Goal: Transaction & Acquisition: Purchase product/service

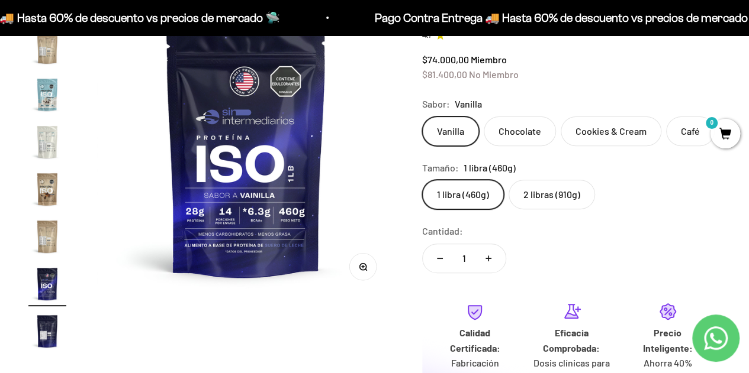
scroll to position [133, 0]
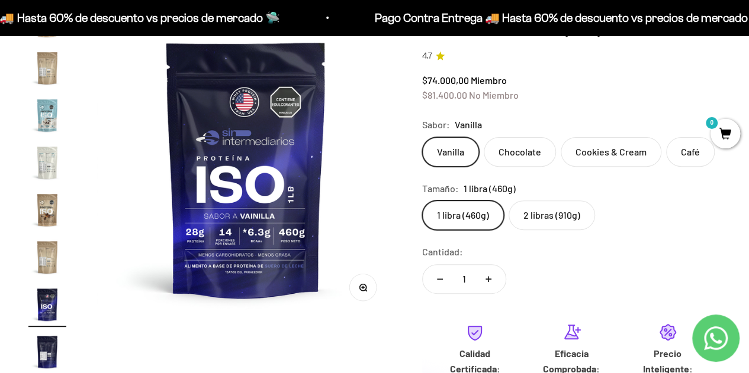
click at [561, 205] on label "2 libras (910g)" at bounding box center [551, 216] width 86 height 30
click at [422, 201] on input "2 libras (910g)" at bounding box center [421, 200] width 1 height 1
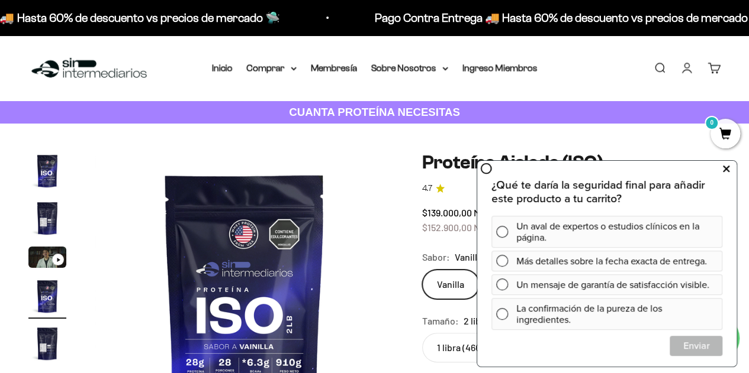
click at [729, 166] on icon at bounding box center [726, 168] width 7 height 15
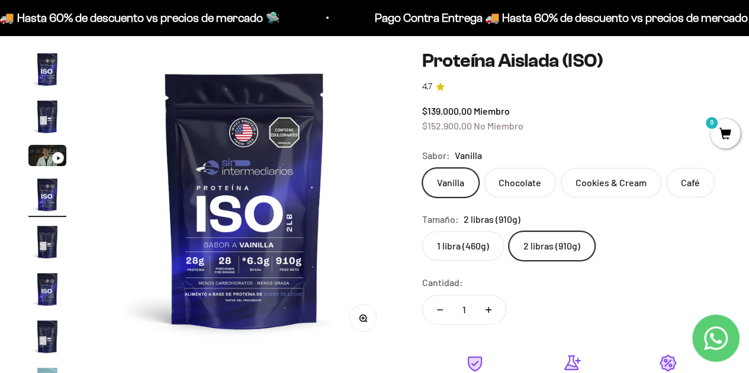
scroll to position [94, 0]
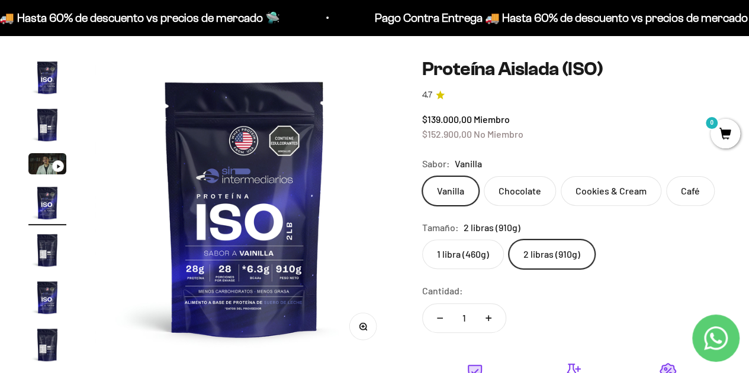
click at [47, 121] on img "Ir al artículo 2" at bounding box center [47, 125] width 38 height 38
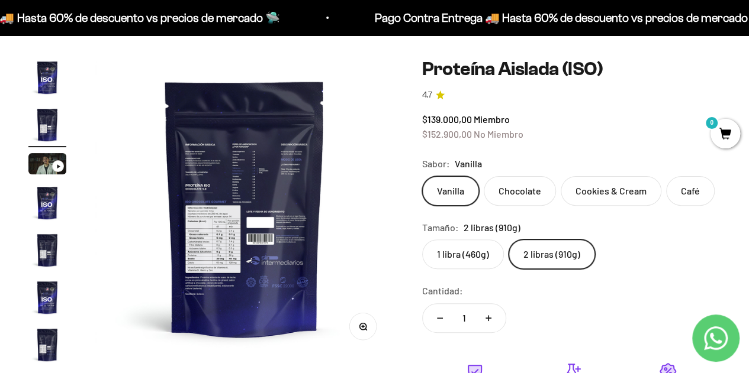
click at [47, 76] on img "Ir al artículo 1" at bounding box center [47, 78] width 38 height 38
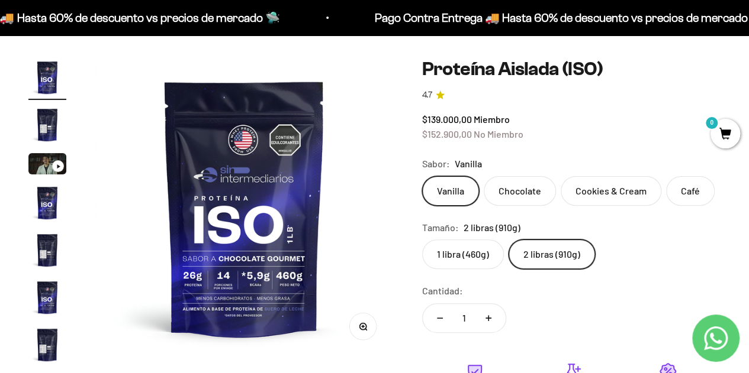
click at [55, 197] on img "Ir al artículo 4" at bounding box center [47, 203] width 38 height 38
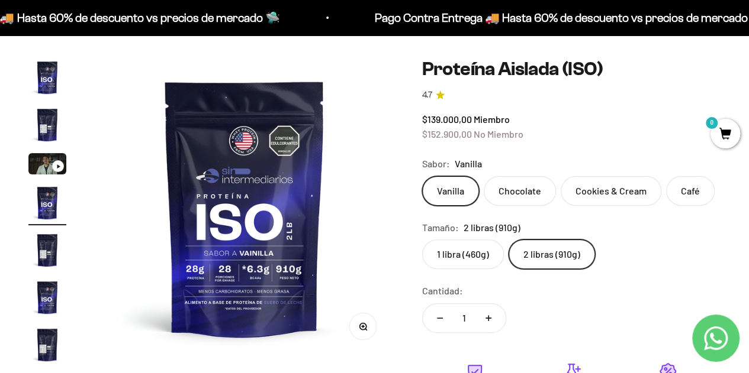
click at [58, 249] on img "Ir al artículo 5" at bounding box center [47, 250] width 38 height 38
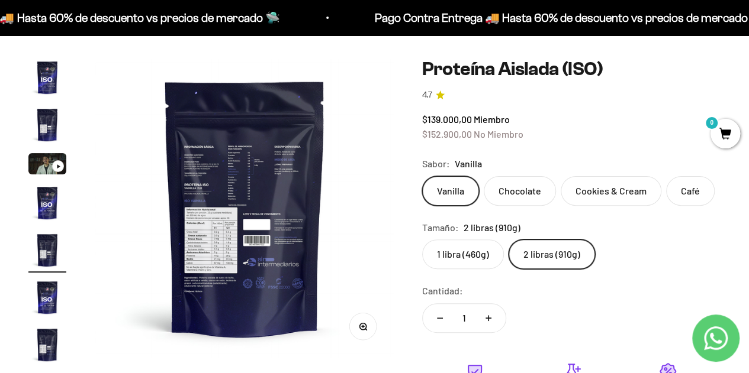
click at [57, 301] on img "Ir al artículo 6" at bounding box center [47, 298] width 38 height 38
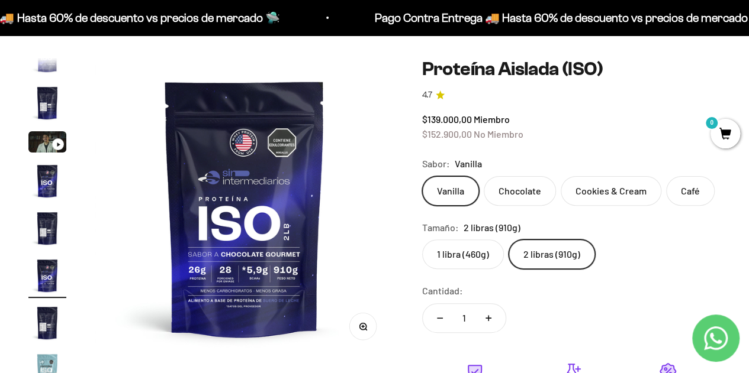
click at [58, 351] on page-dots at bounding box center [47, 236] width 38 height 355
click at [52, 323] on img "Ir al artículo 7" at bounding box center [47, 323] width 38 height 38
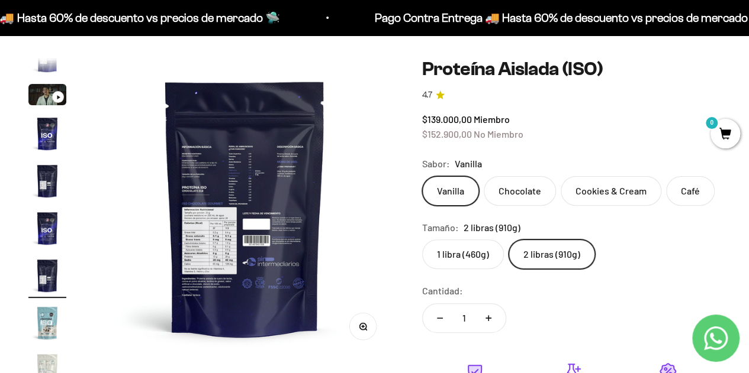
click at [687, 191] on label "Café" at bounding box center [690, 191] width 49 height 30
click at [422, 176] on input "Café" at bounding box center [421, 176] width 1 height 1
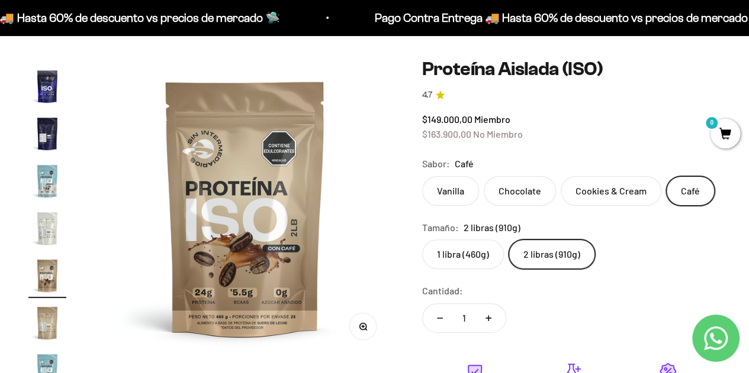
click at [460, 195] on label "Vanilla" at bounding box center [450, 191] width 57 height 30
click at [422, 176] on input "Vanilla" at bounding box center [421, 176] width 1 height 1
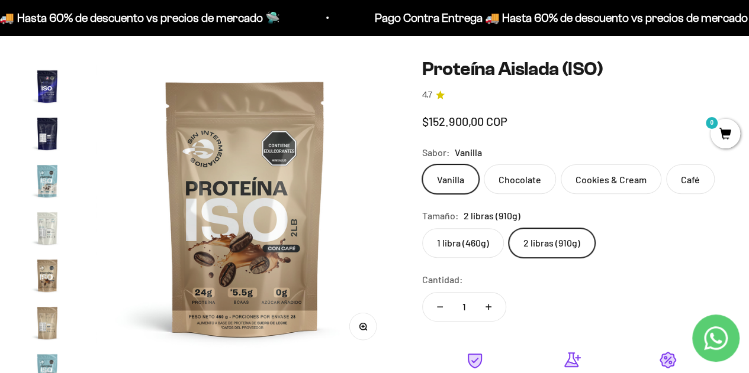
scroll to position [0, 917]
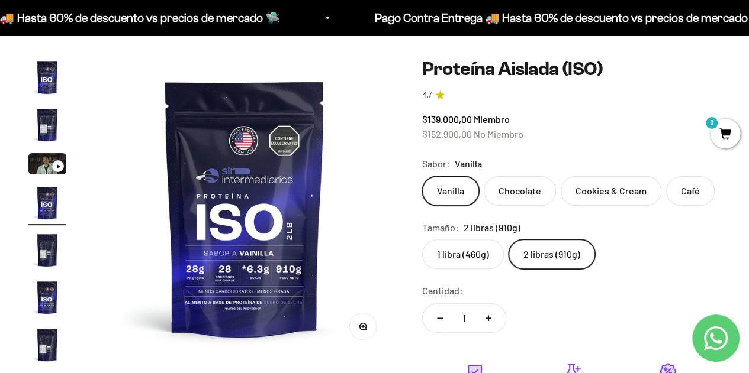
click at [508, 186] on label "Chocolate" at bounding box center [520, 191] width 72 height 30
click at [422, 176] on input "Chocolate" at bounding box center [421, 176] width 1 height 1
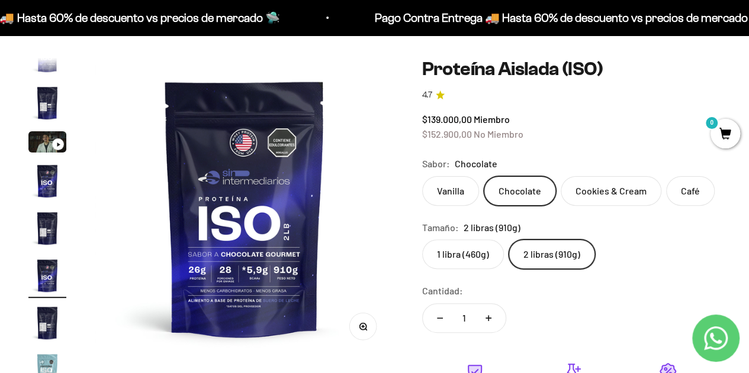
click at [598, 177] on label "Cookies & Cream" at bounding box center [611, 191] width 101 height 30
click at [422, 176] on input "Cookies & Cream" at bounding box center [421, 176] width 1 height 1
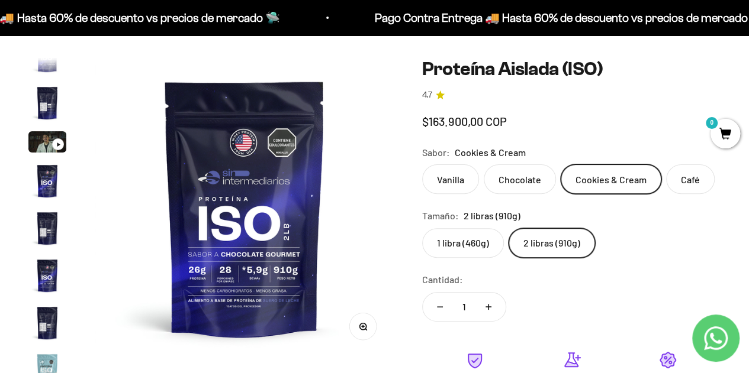
scroll to position [0, 2139]
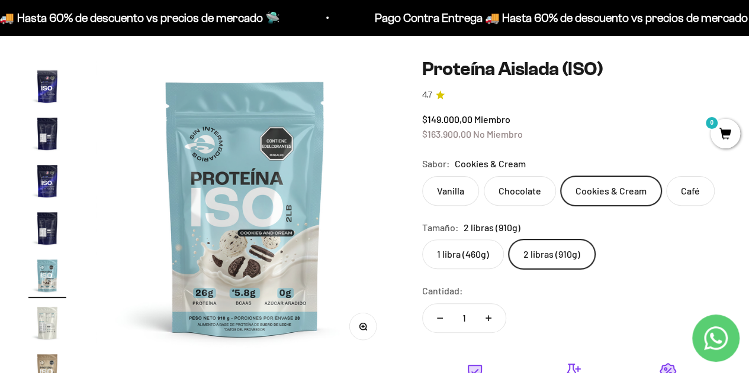
click at [455, 197] on label "Vanilla" at bounding box center [450, 191] width 57 height 30
click at [422, 176] on input "Vanilla" at bounding box center [421, 176] width 1 height 1
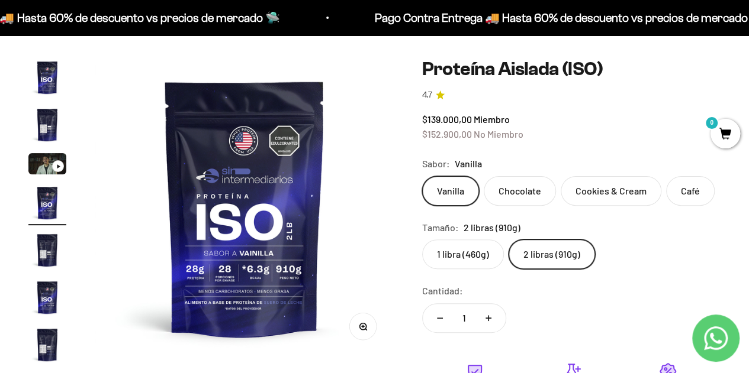
click at [591, 199] on label "Cookies & Cream" at bounding box center [611, 191] width 101 height 30
click at [422, 176] on input "Cookies & Cream" at bounding box center [421, 176] width 1 height 1
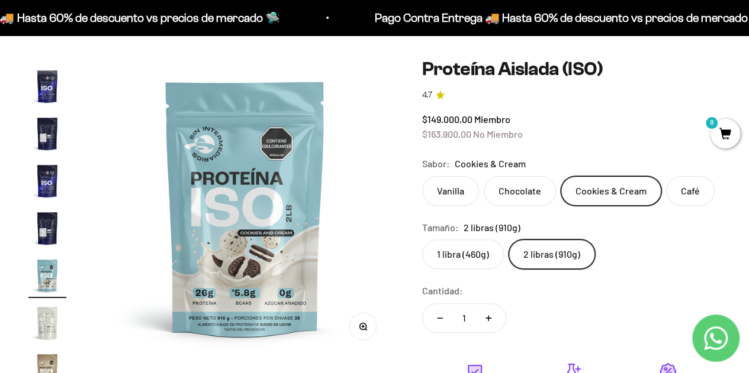
click at [429, 176] on div "Vanilla Chocolate Cookies & Cream Café" at bounding box center [571, 191] width 298 height 30
click at [444, 186] on label "Vanilla" at bounding box center [450, 191] width 57 height 30
click at [422, 176] on input "Vanilla" at bounding box center [421, 176] width 1 height 1
